Goal: Task Accomplishment & Management: Manage account settings

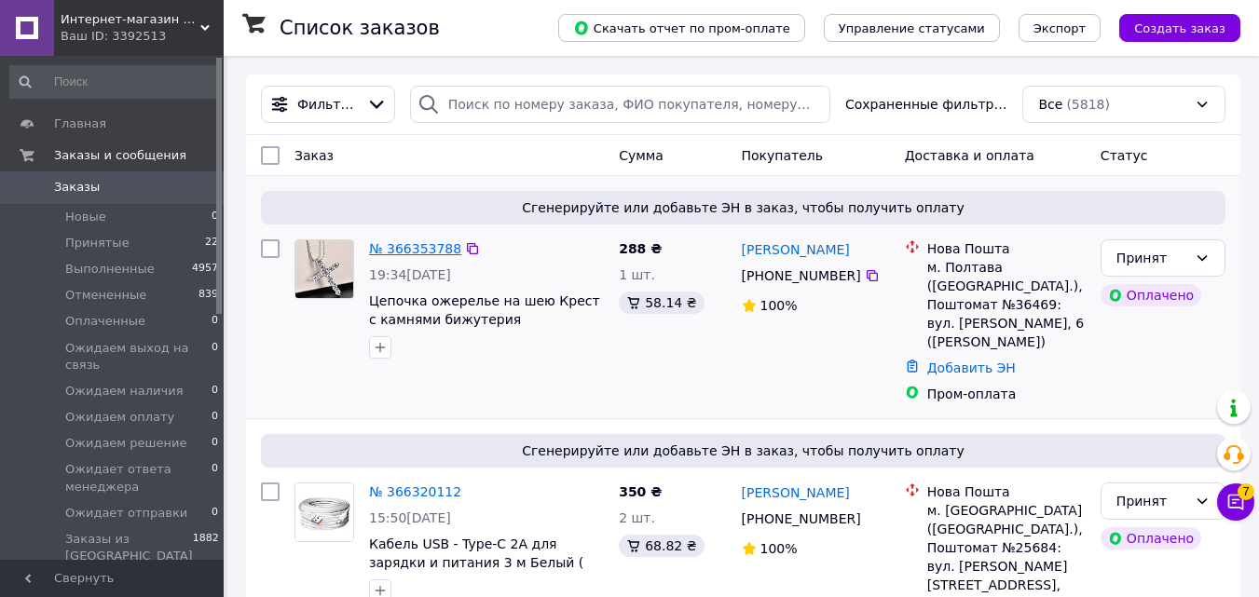
click at [434, 243] on link "№ 366353788" at bounding box center [415, 248] width 92 height 15
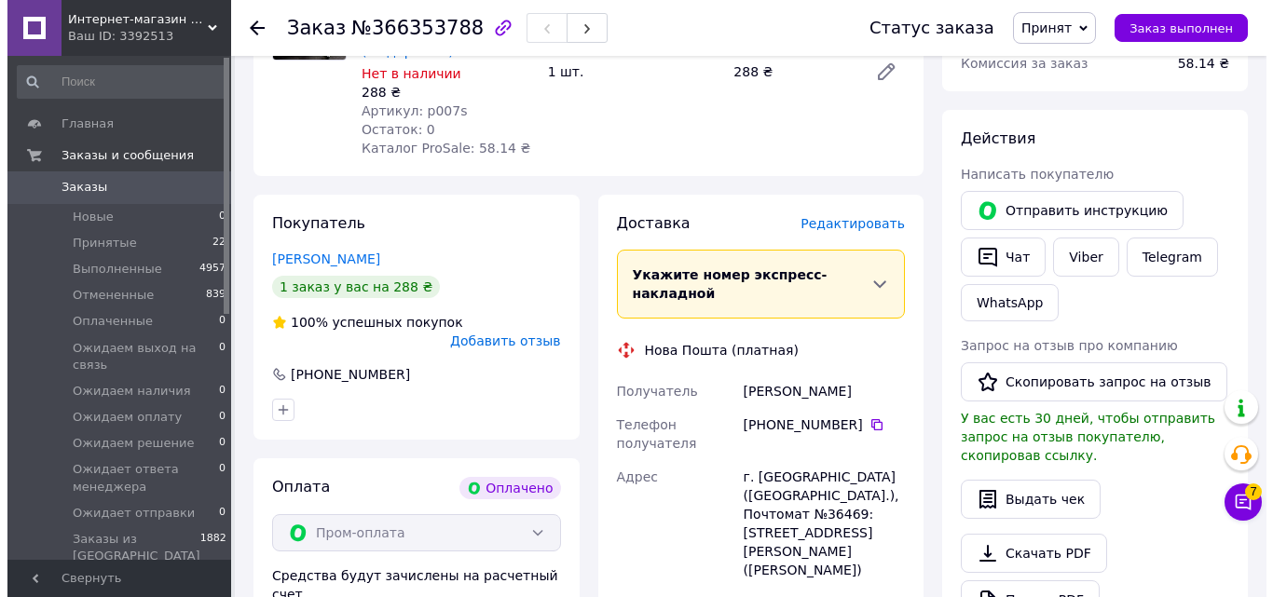
scroll to position [280, 0]
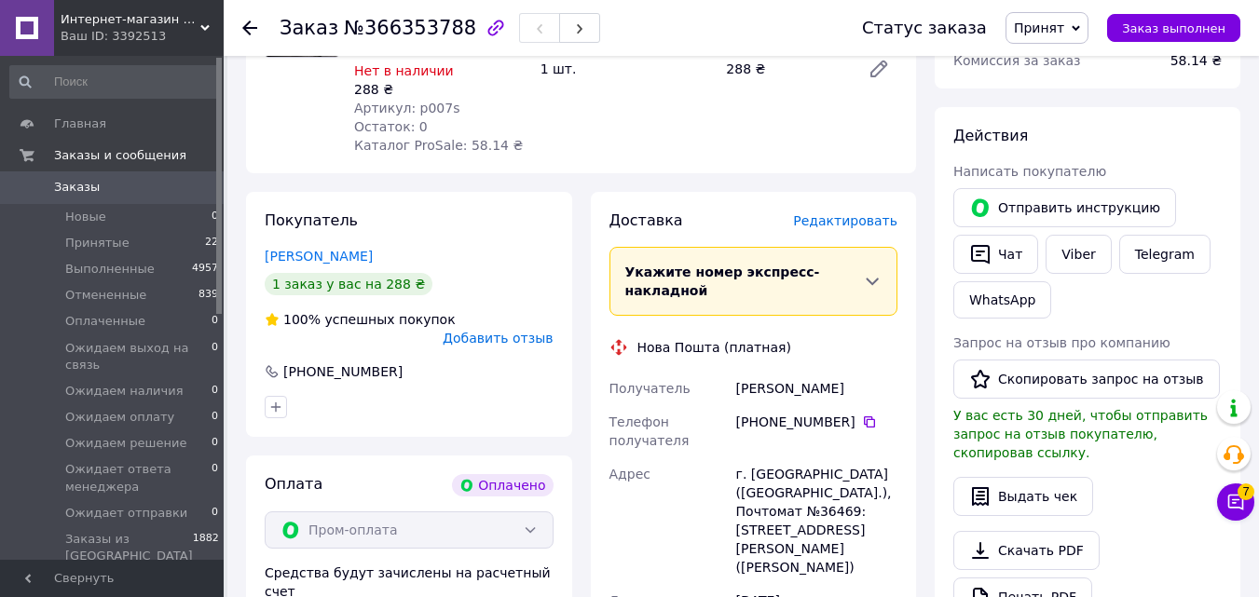
click at [841, 213] on span "Редактировать" at bounding box center [845, 220] width 104 height 15
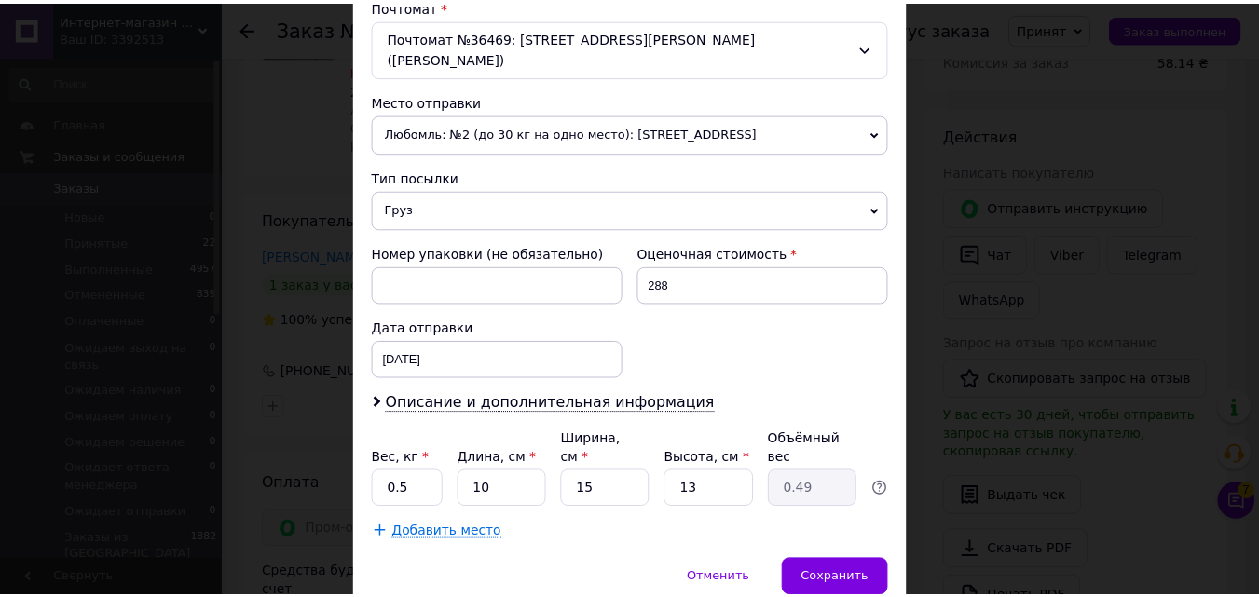
scroll to position [640, 0]
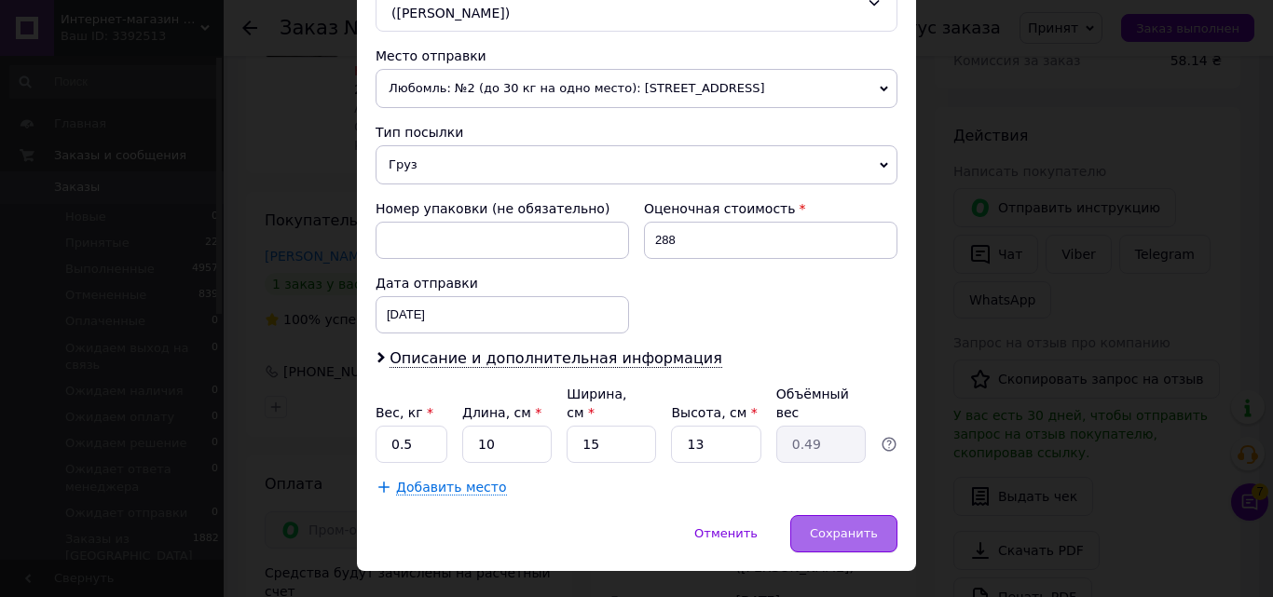
click at [829, 527] on span "Сохранить" at bounding box center [844, 534] width 68 height 14
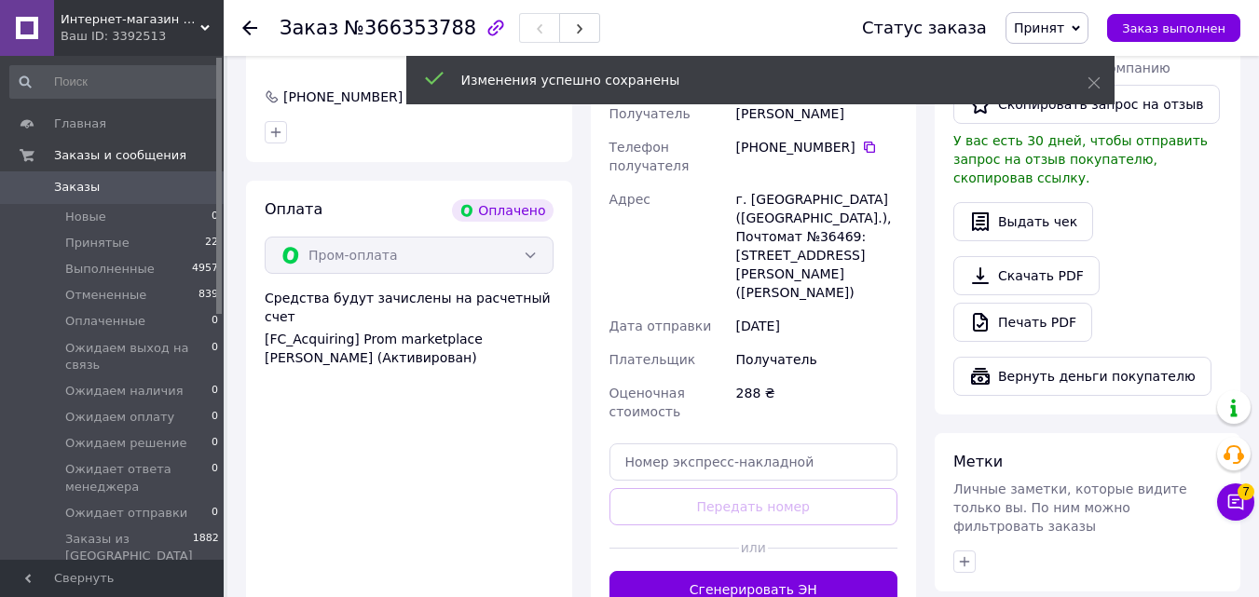
scroll to position [559, 0]
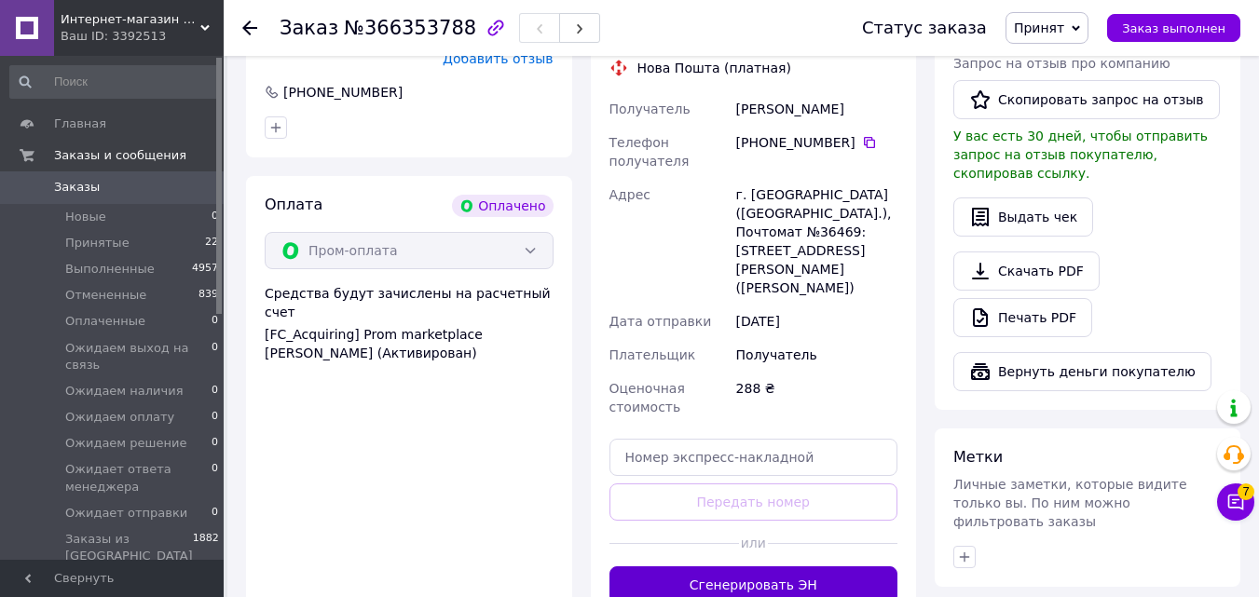
click at [815, 567] on button "Сгенерировать ЭН" at bounding box center [754, 585] width 289 height 37
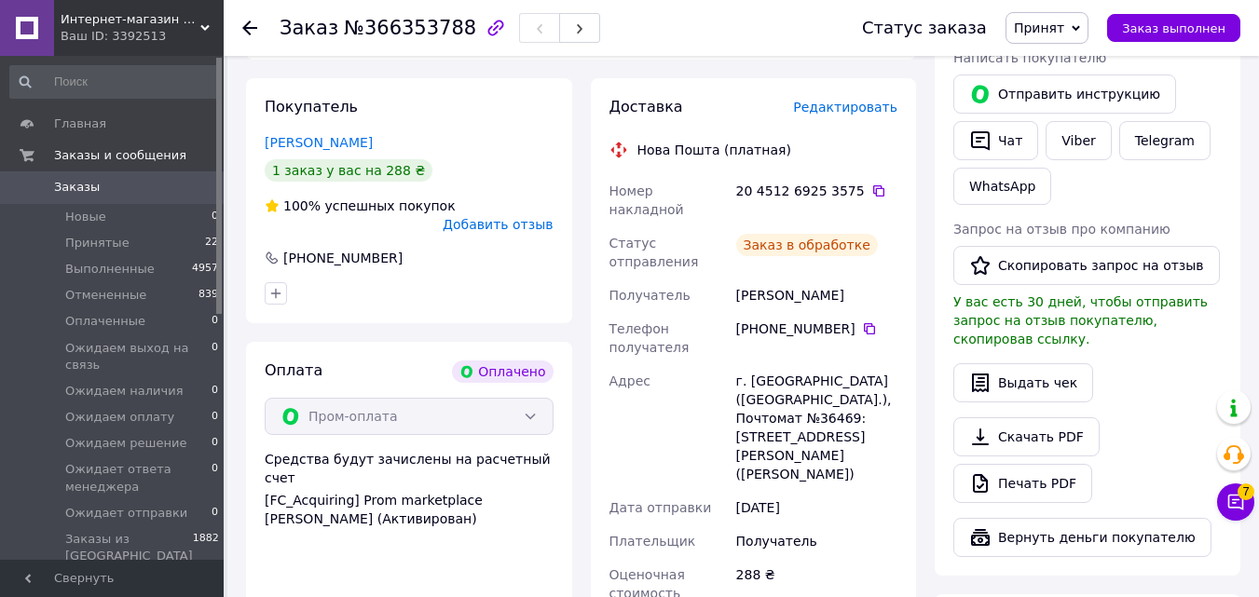
scroll to position [373, 0]
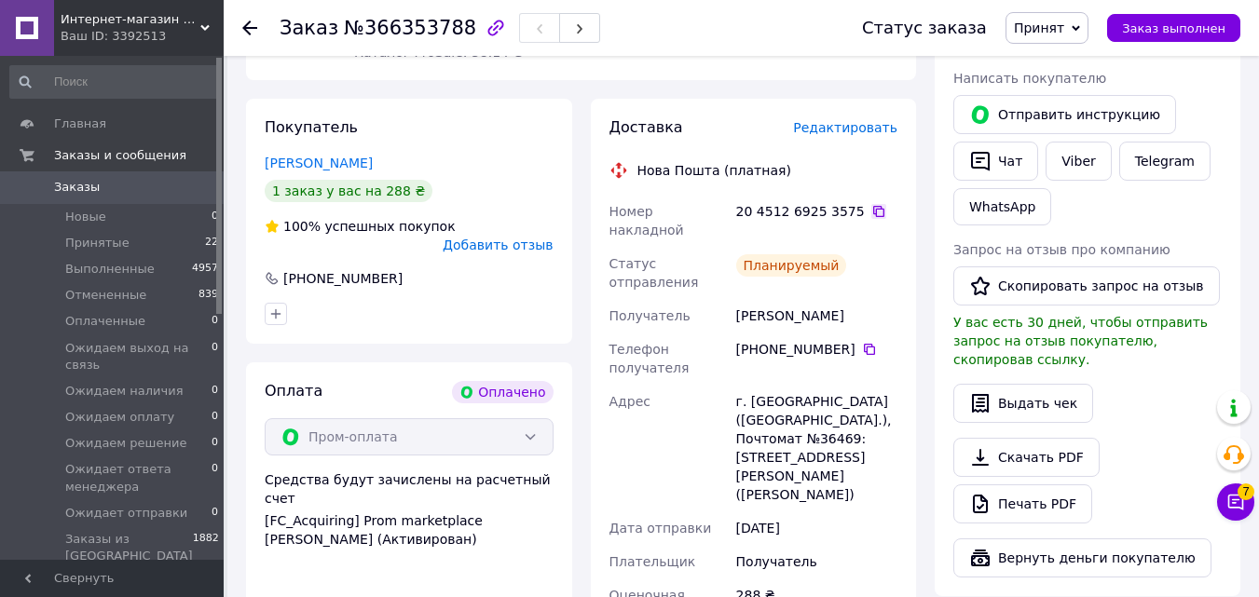
click at [872, 204] on icon at bounding box center [879, 211] width 15 height 15
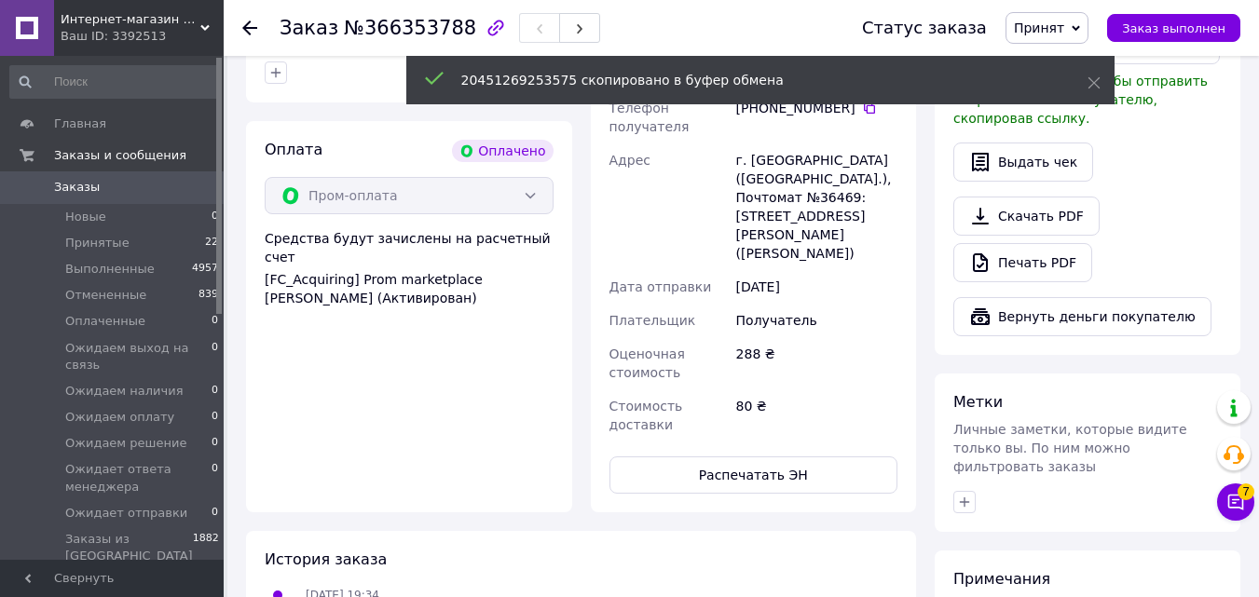
scroll to position [652, 0]
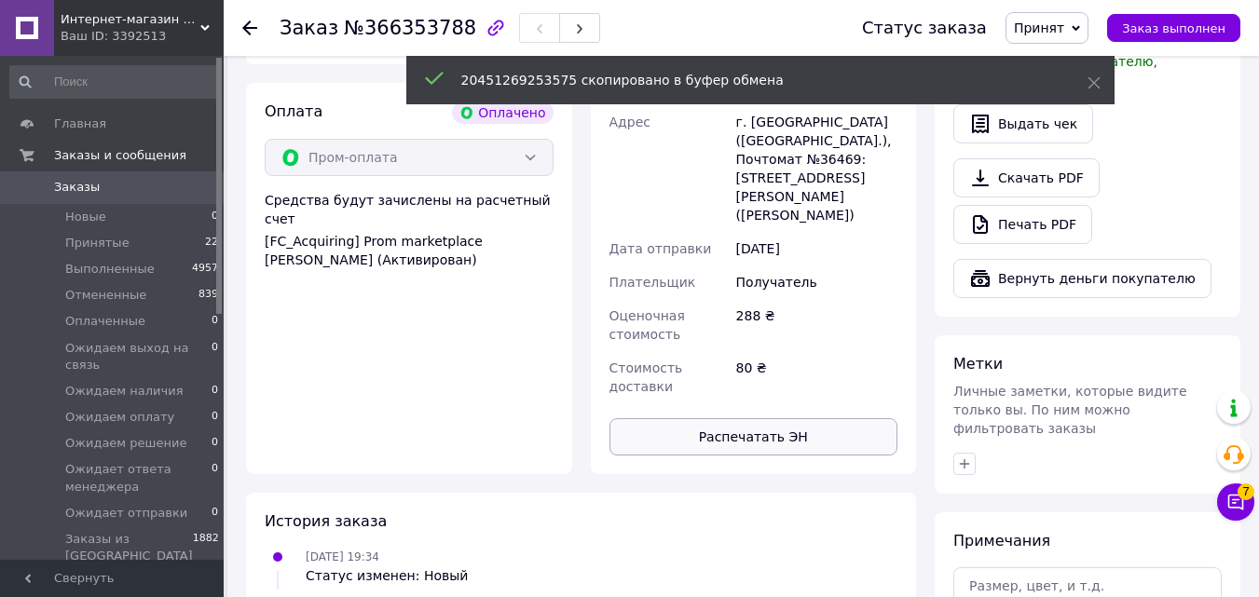
click at [794, 419] on button "Распечатать ЭН" at bounding box center [754, 437] width 289 height 37
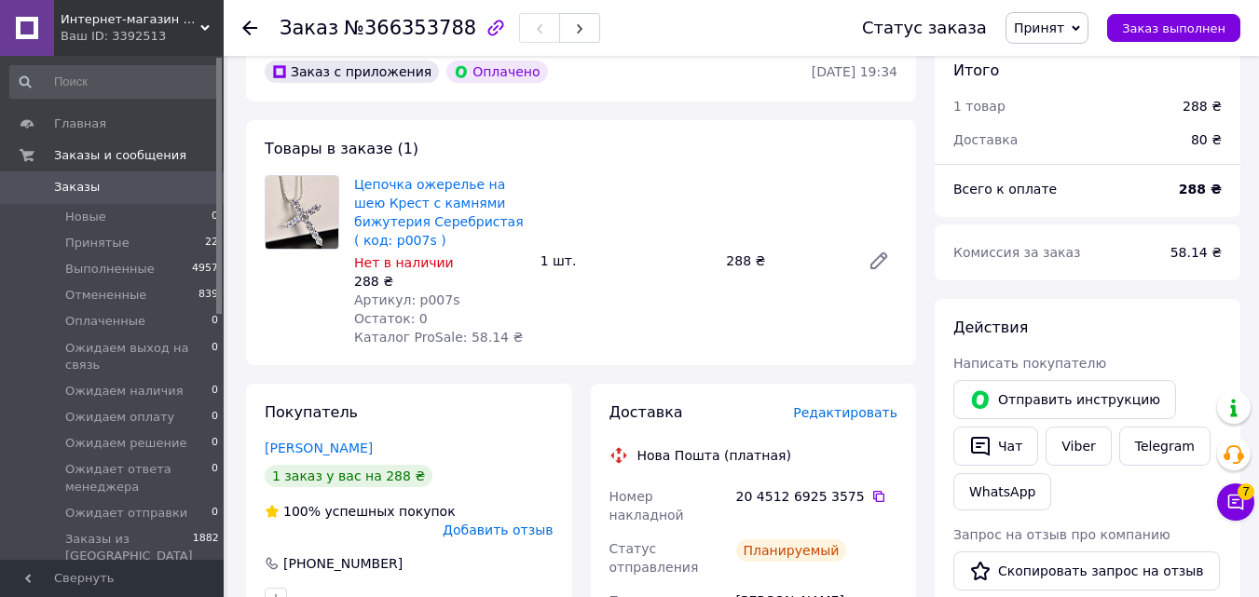
scroll to position [0, 0]
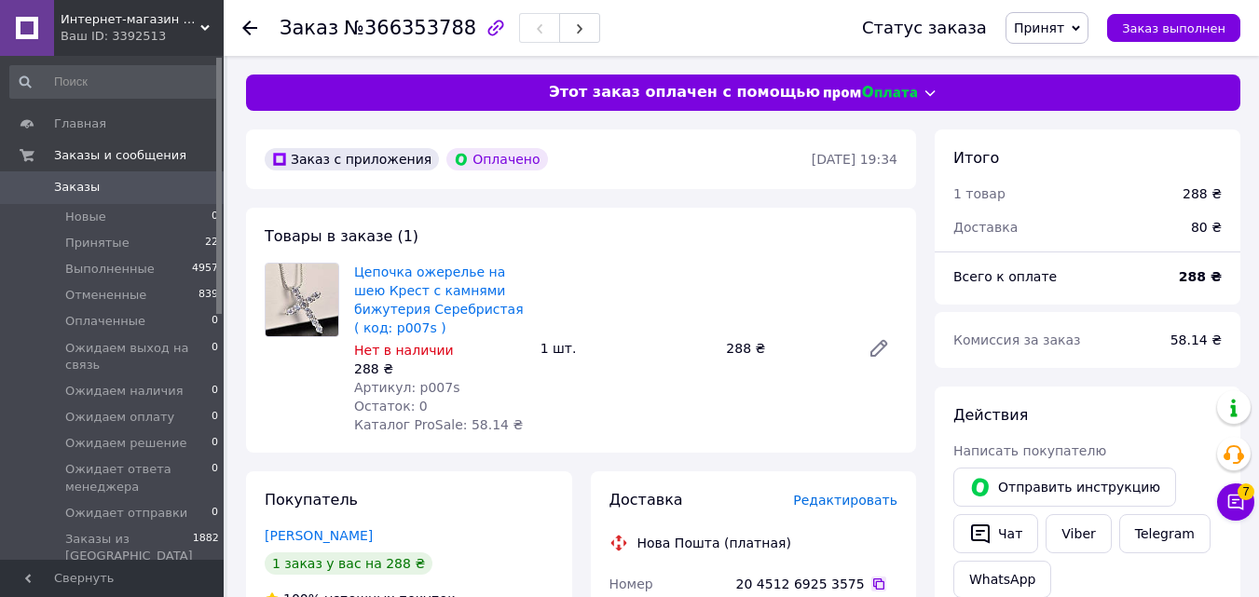
click at [872, 577] on icon at bounding box center [879, 584] width 15 height 15
click at [435, 380] on span "Артикул: p007s" at bounding box center [406, 387] width 105 height 15
copy span "p007s"
click at [472, 307] on link "Цепочка ожерелье на шею Крест с камнями бижутерия Серебристая ( код: p007s )" at bounding box center [439, 300] width 170 height 71
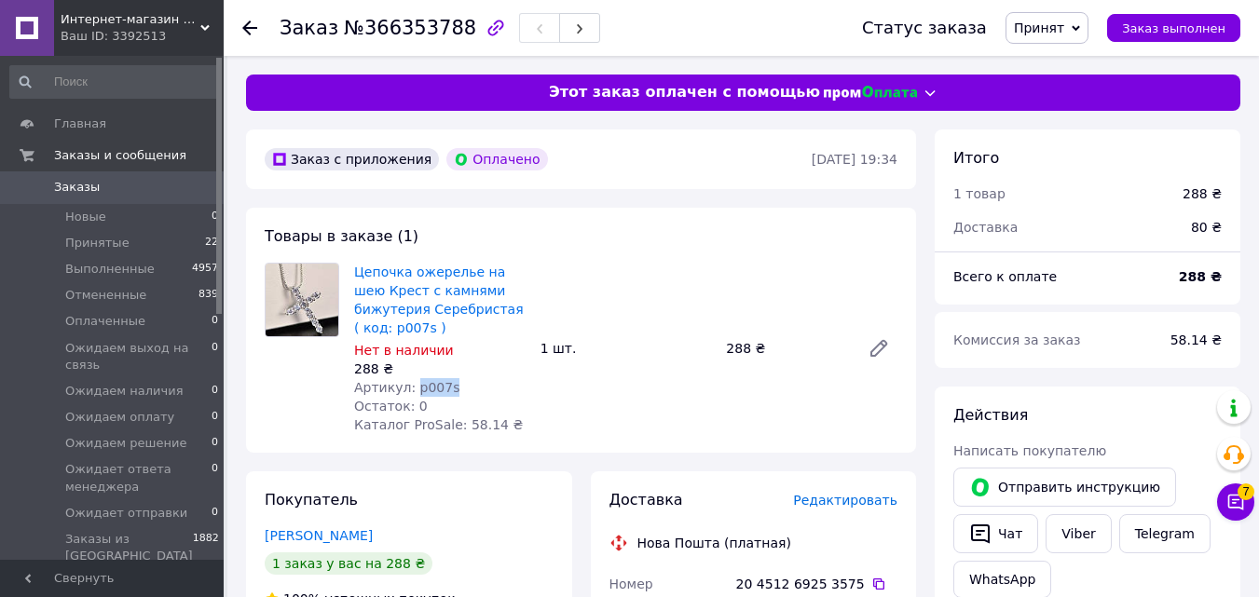
copy span "p007s"
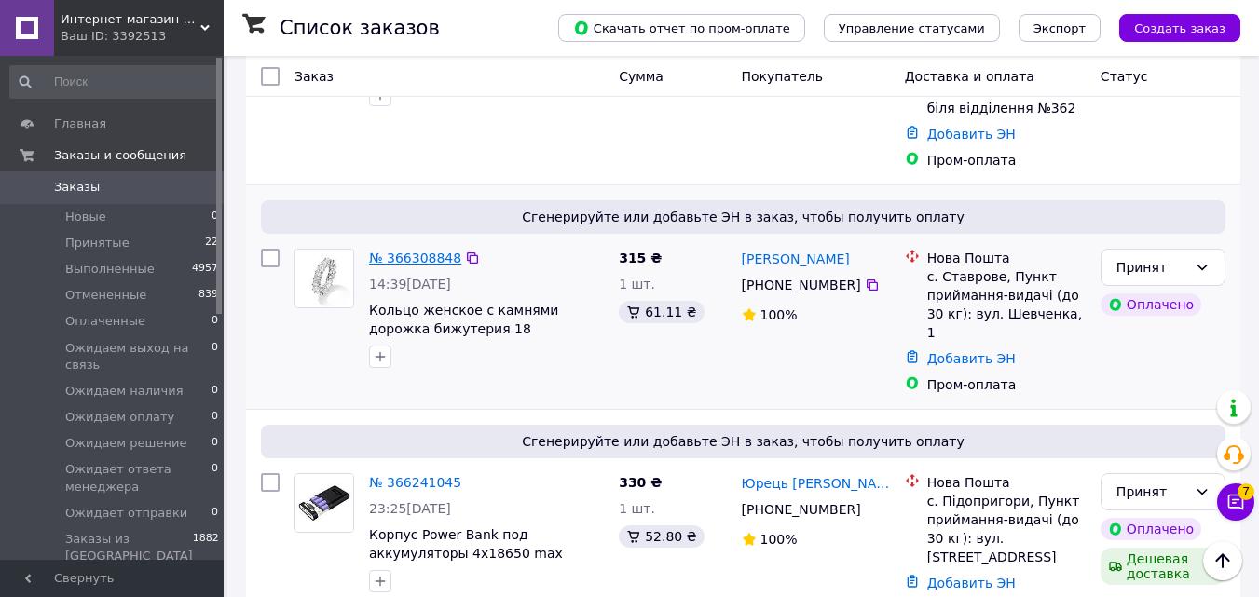
click at [428, 251] on link "№ 366308848" at bounding box center [415, 258] width 92 height 15
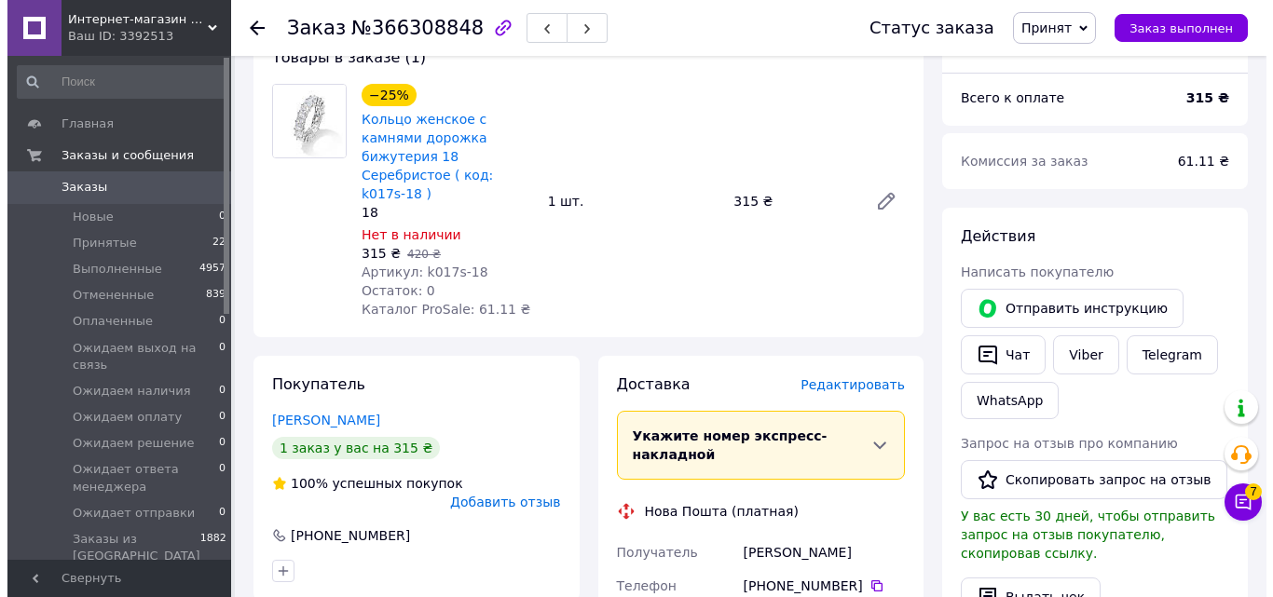
scroll to position [280, 0]
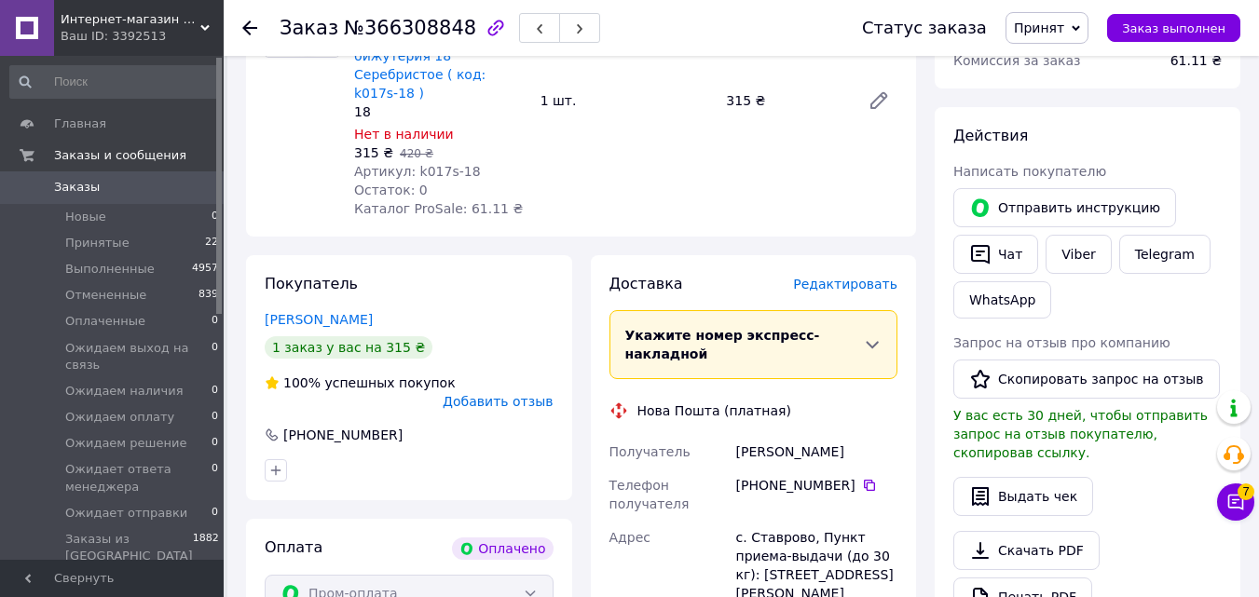
click at [872, 277] on span "Редактировать" at bounding box center [845, 284] width 104 height 15
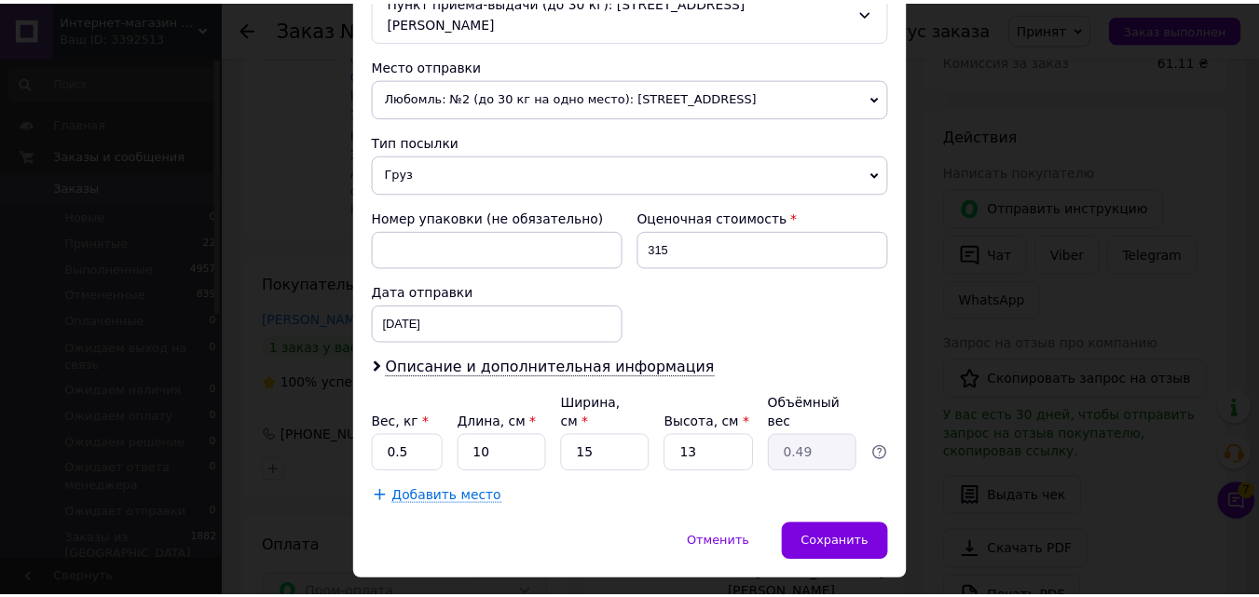
scroll to position [640, 0]
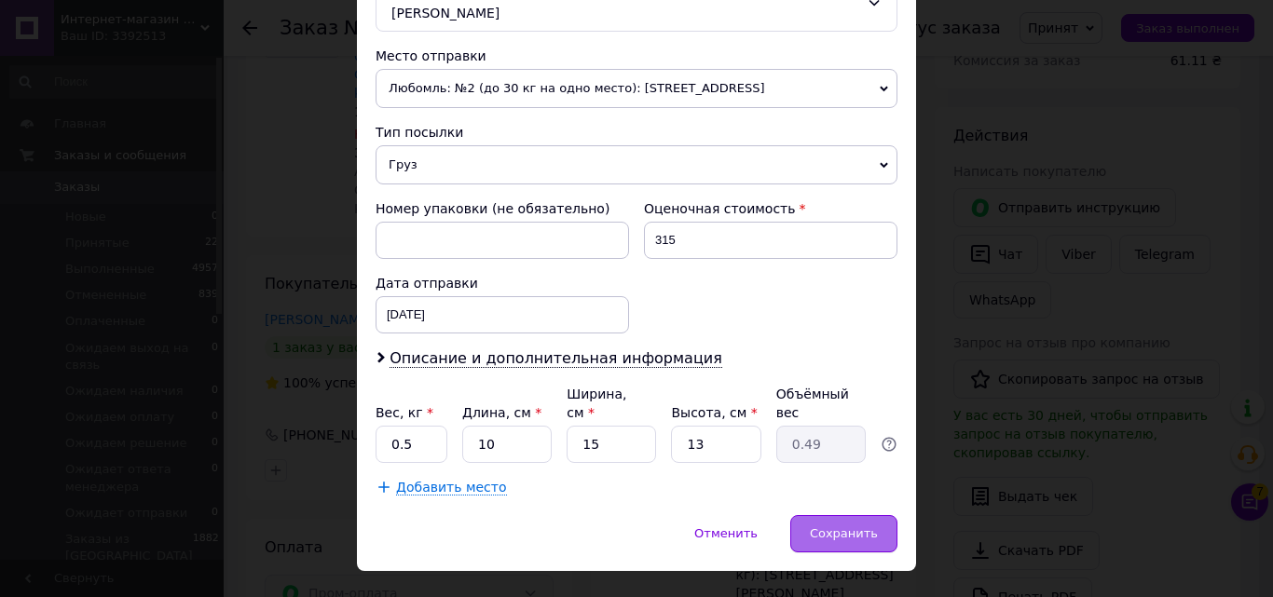
click at [841, 527] on span "Сохранить" at bounding box center [844, 534] width 68 height 14
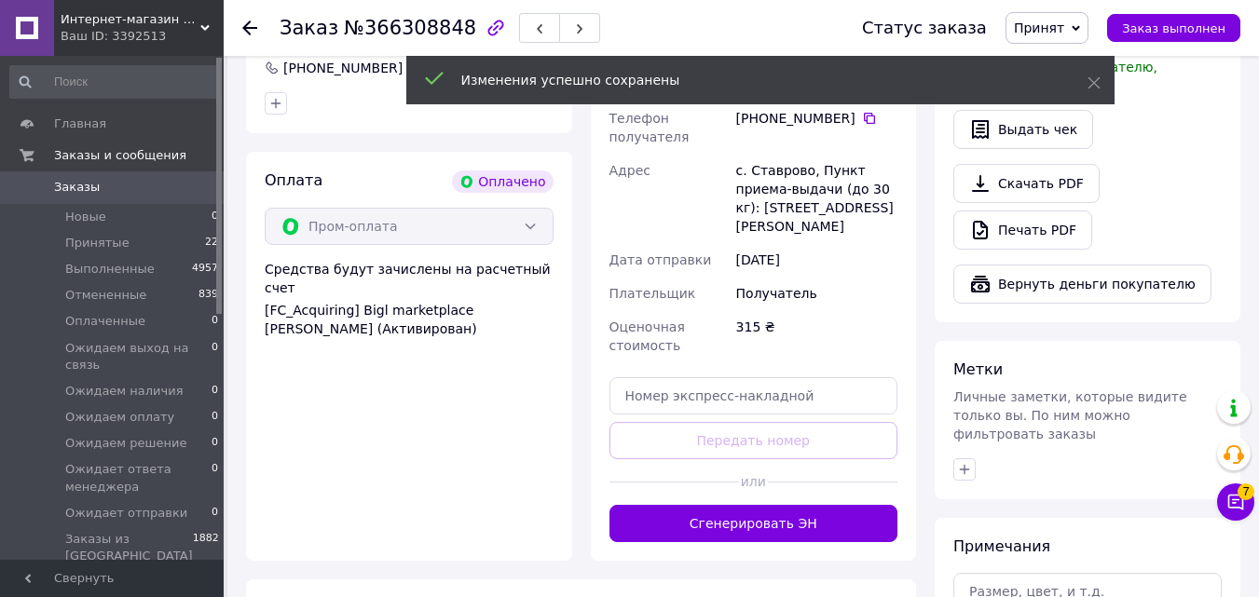
scroll to position [652, 0]
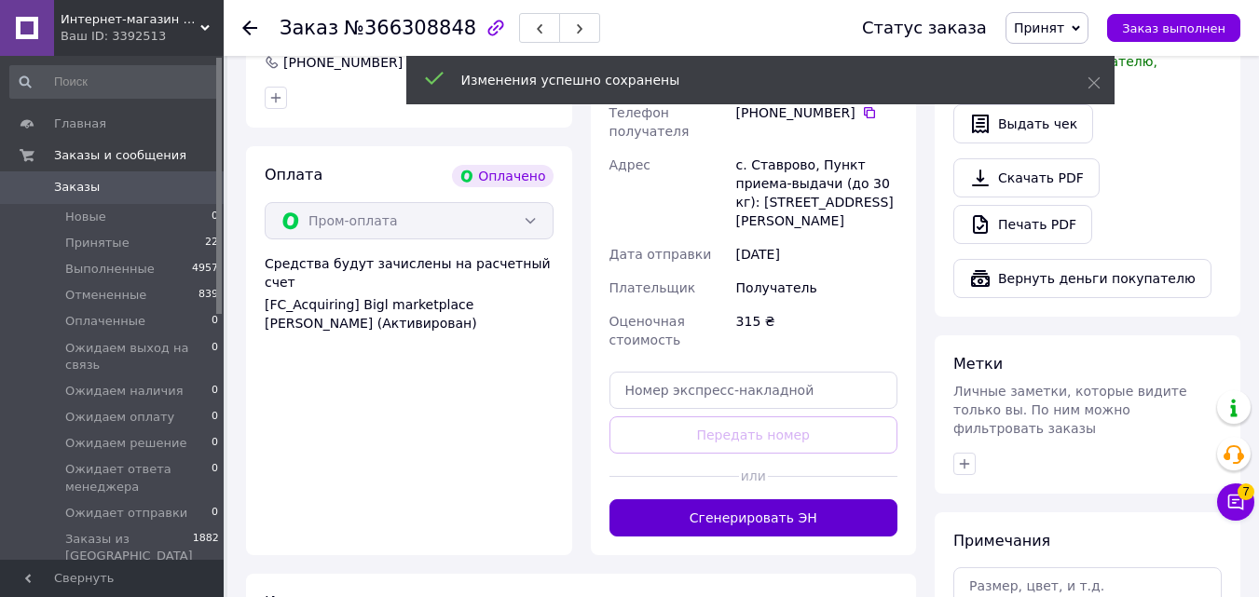
click at [858, 500] on button "Сгенерировать ЭН" at bounding box center [754, 518] width 289 height 37
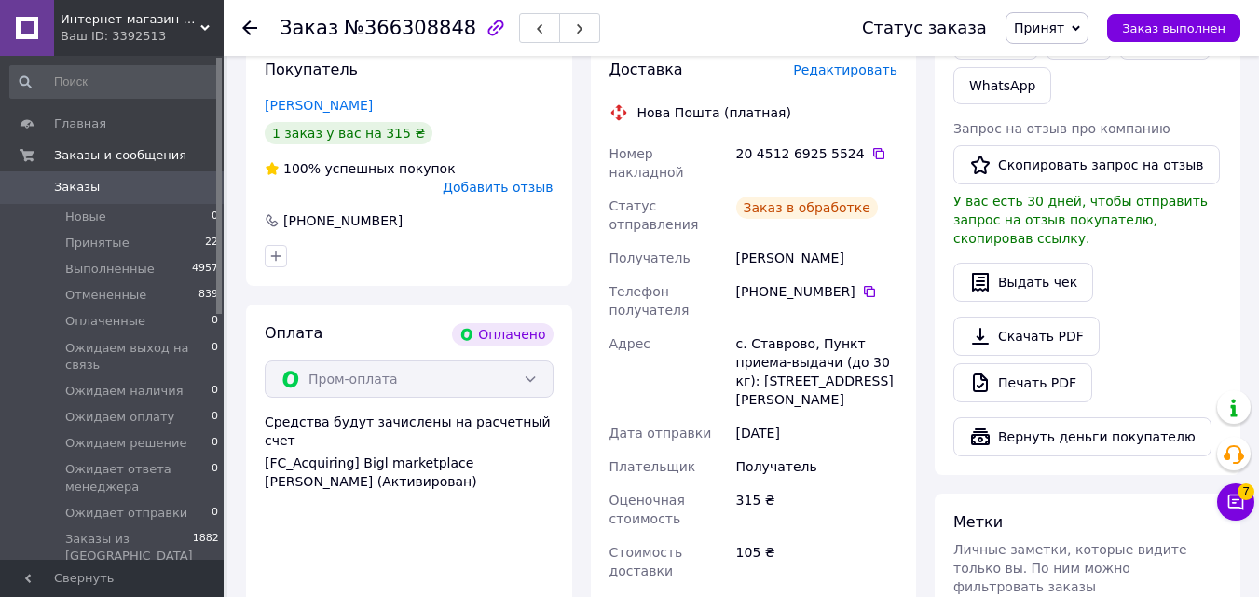
scroll to position [466, 0]
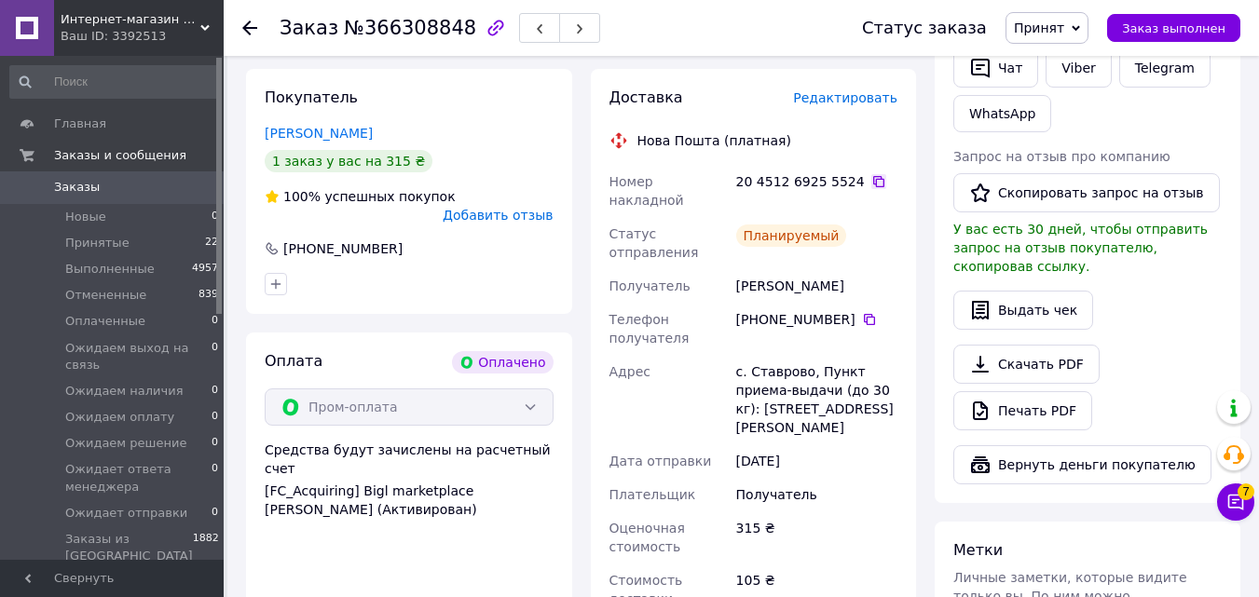
click at [873, 176] on icon at bounding box center [878, 181] width 11 height 11
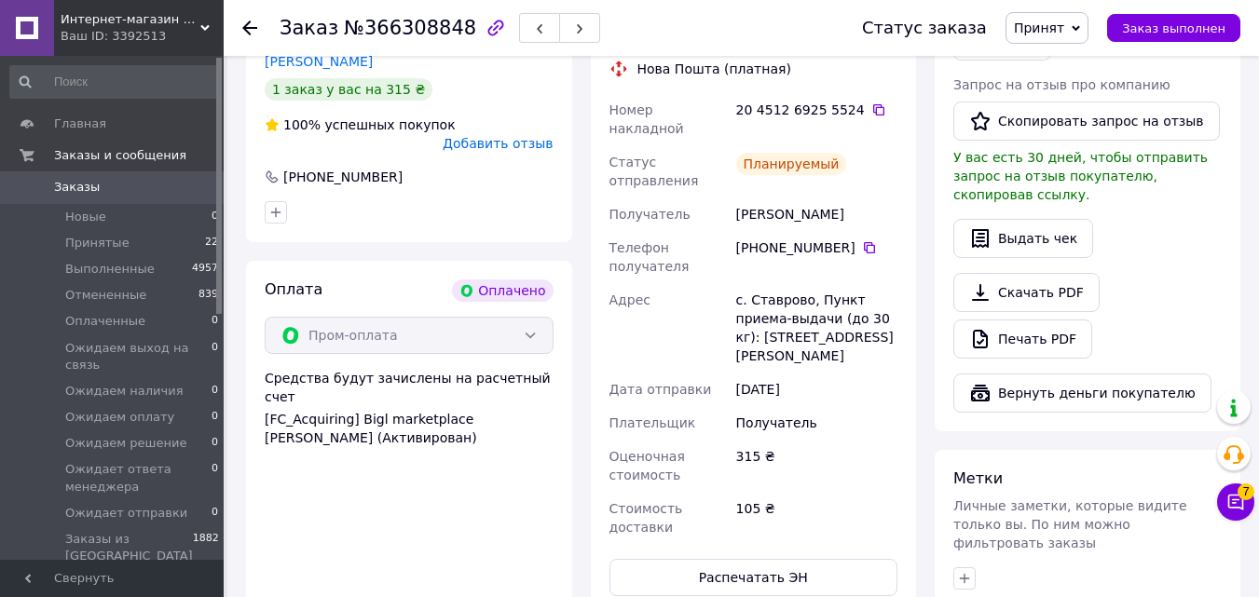
scroll to position [652, 0]
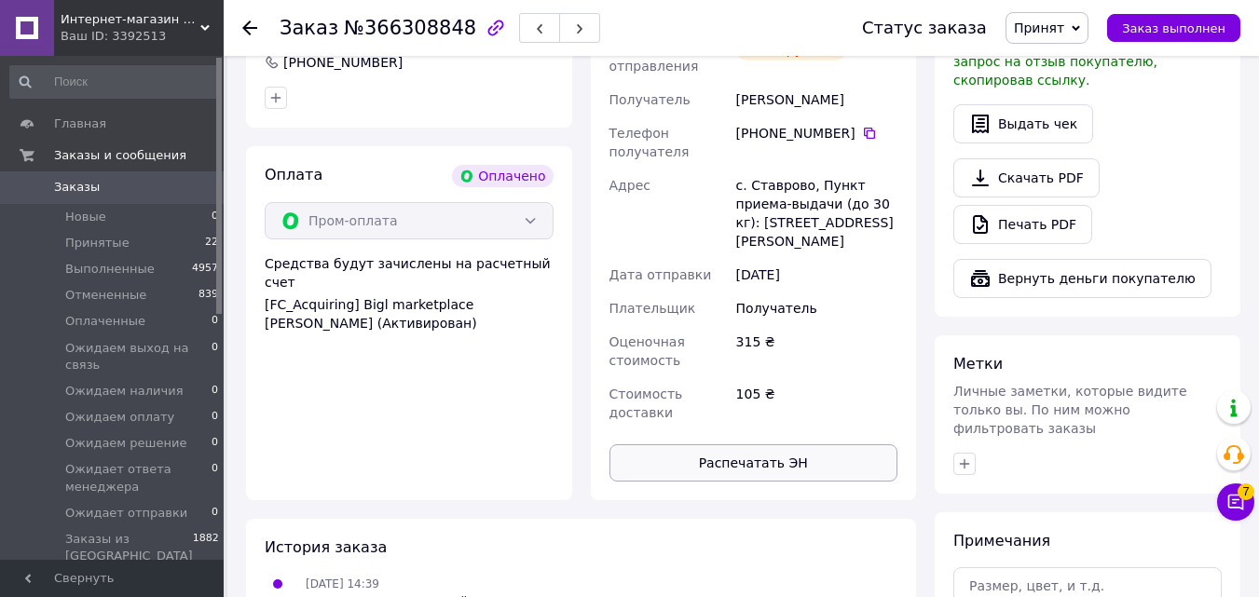
click at [791, 445] on button "Распечатать ЭН" at bounding box center [754, 463] width 289 height 37
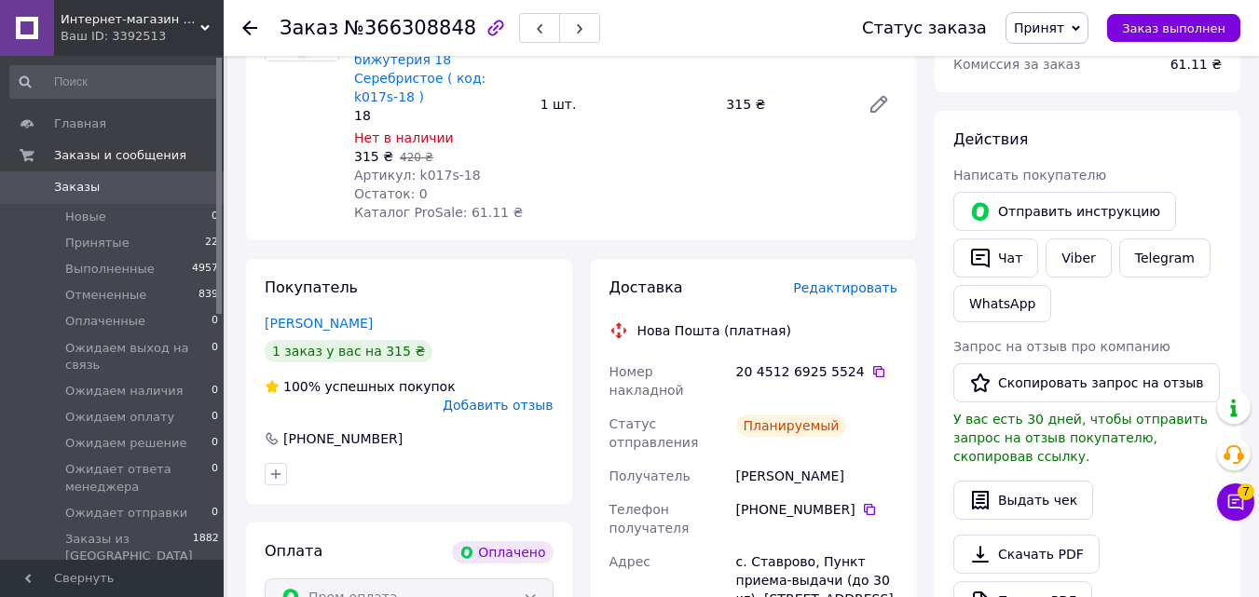
scroll to position [280, 0]
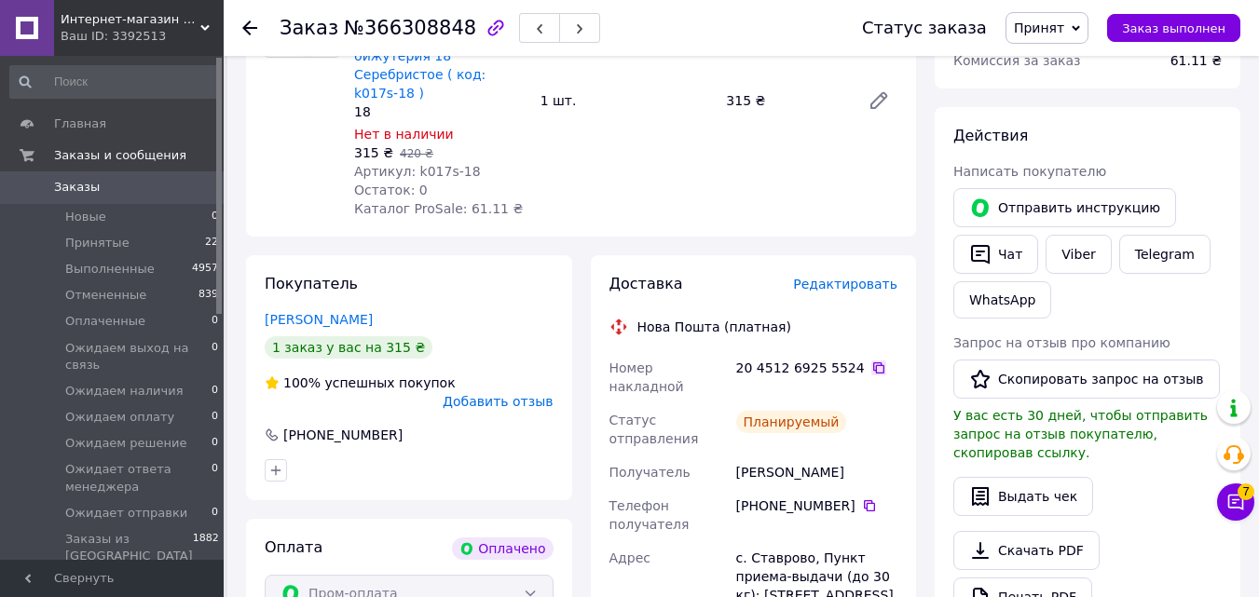
click at [872, 361] on icon at bounding box center [879, 368] width 15 height 15
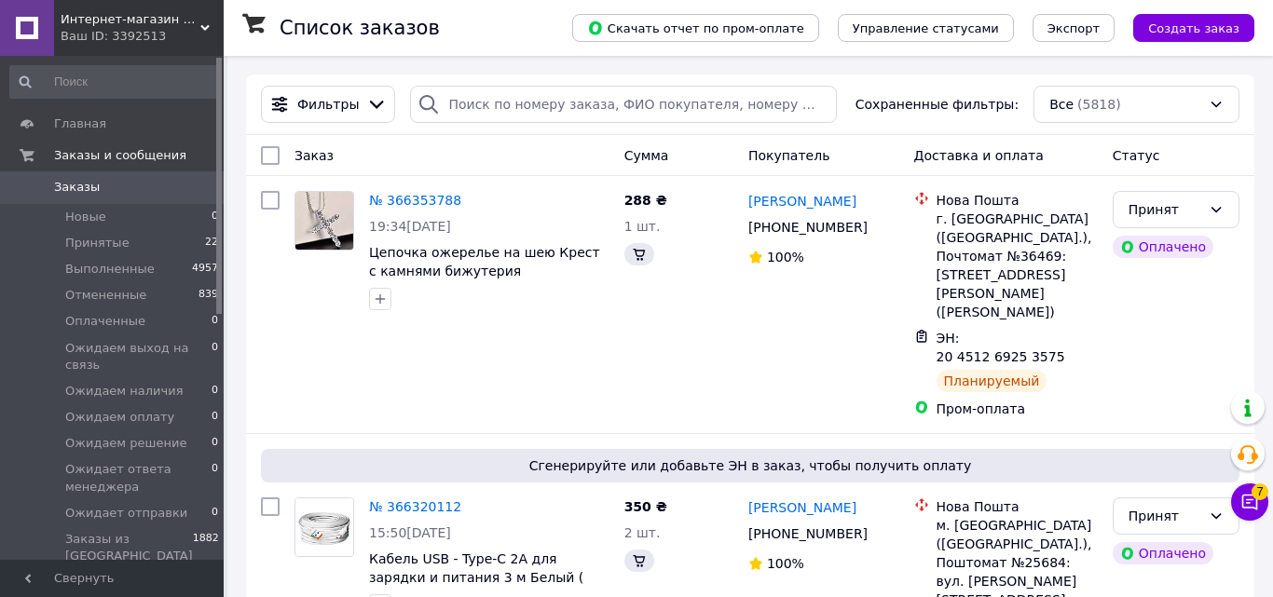
click at [1246, 509] on button "Чат с покупателем 7" at bounding box center [1249, 502] width 37 height 37
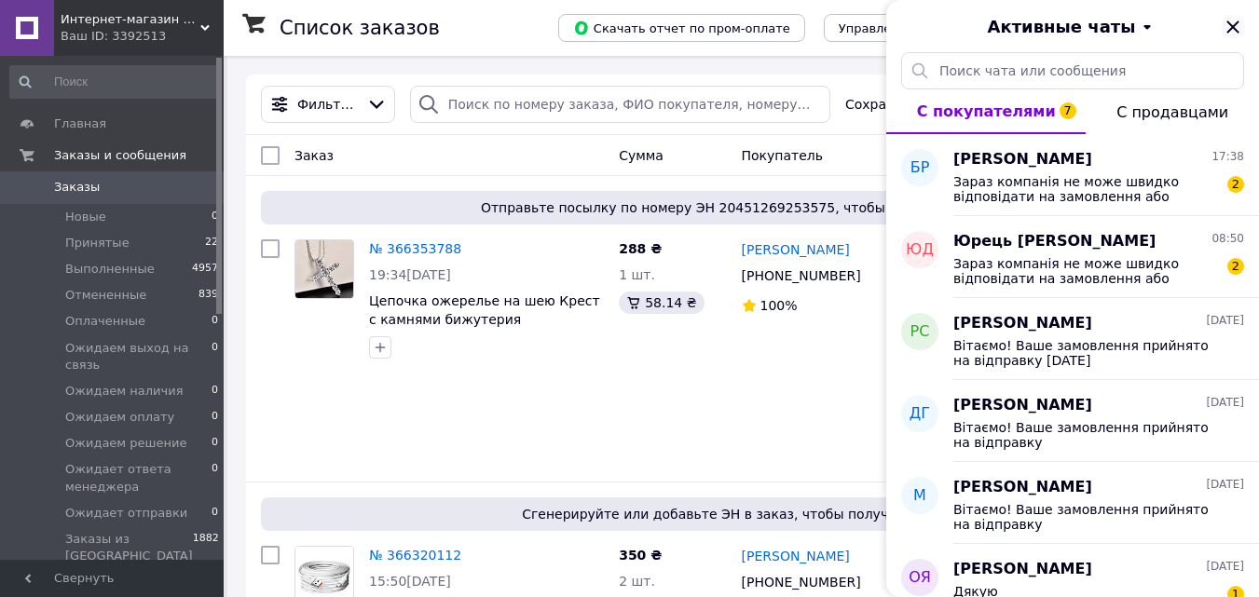
click at [1237, 26] on icon "Закрыть" at bounding box center [1233, 27] width 22 height 22
